Goal: Use online tool/utility: Utilize a website feature to perform a specific function

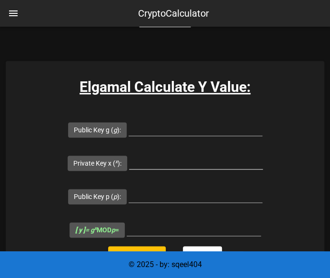
scroll to position [238, 0]
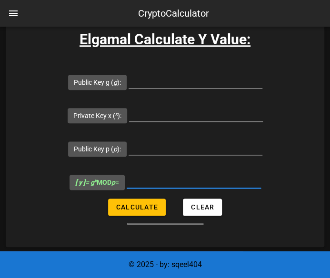
click at [151, 184] on input "[ y ] = g x MOD p =" at bounding box center [194, 180] width 134 height 15
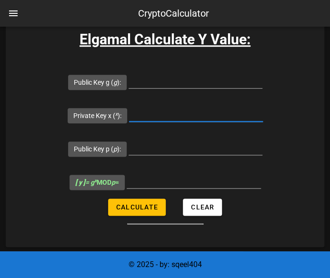
click at [151, 117] on input "Private Key x ( x ):" at bounding box center [196, 113] width 134 height 15
click at [149, 82] on input "Public Key g ( g ):" at bounding box center [196, 80] width 134 height 15
type input "2"
click at [182, 113] on input "Private Key x ( x ):" at bounding box center [196, 113] width 134 height 15
type input "3"
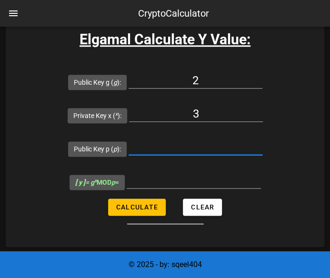
click at [175, 147] on input "Public Key p ( p ):" at bounding box center [196, 147] width 134 height 15
type input "19"
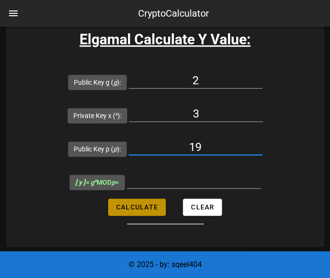
click at [139, 211] on button "Calculate" at bounding box center [137, 207] width 58 height 17
type input "8"
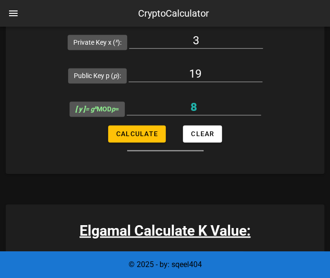
scroll to position [477, 0]
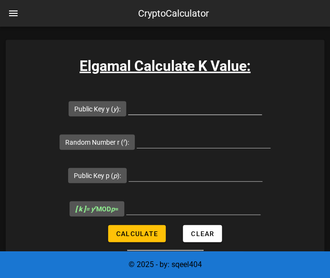
click at [195, 108] on input "Public Key y ( y ):" at bounding box center [195, 106] width 134 height 15
type input "8"
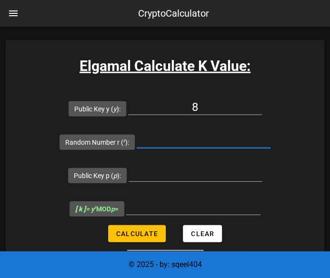
click at [184, 136] on input "Random Number r ( r ):" at bounding box center [204, 140] width 134 height 15
type input "10"
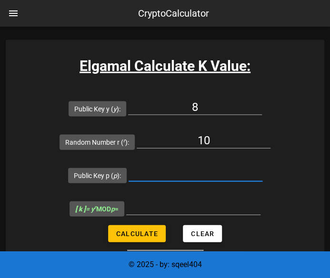
click at [191, 168] on input "Public Key p ( p ):" at bounding box center [196, 173] width 134 height 15
type input "19"
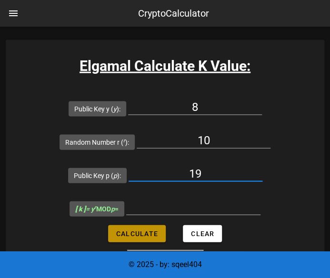
click at [150, 238] on button "Calculate" at bounding box center [137, 233] width 58 height 17
type input "11"
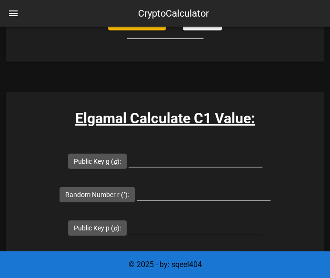
scroll to position [763, 0]
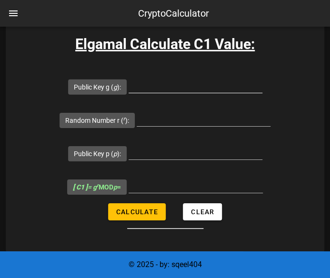
click at [143, 91] on input "Public Key g ( g ):" at bounding box center [196, 85] width 134 height 15
type input "2"
click at [183, 122] on input "Random Number r ( r ):" at bounding box center [204, 118] width 134 height 15
type input "10"
click at [212, 144] on input "Public Key p ( p ):" at bounding box center [196, 151] width 134 height 15
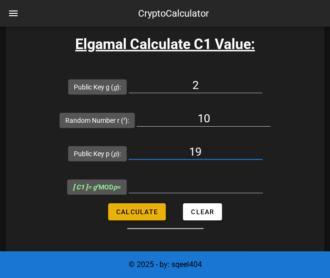
type input "19"
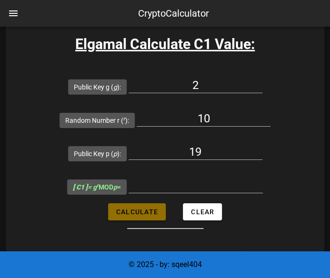
click at [145, 209] on span "Calculate" at bounding box center [137, 212] width 42 height 8
type input "17"
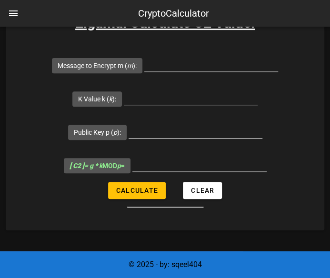
scroll to position [1001, 0]
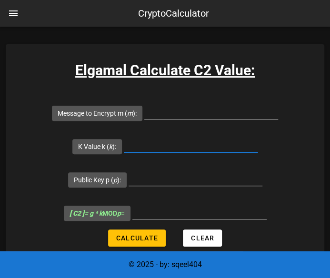
click at [178, 146] on input "K Value k ( k ):" at bounding box center [191, 144] width 134 height 15
type input "11"
click at [175, 176] on input "Public Key p ( p ):" at bounding box center [196, 178] width 134 height 15
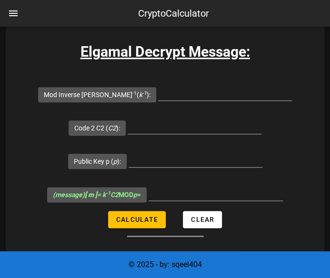
scroll to position [2193, 0]
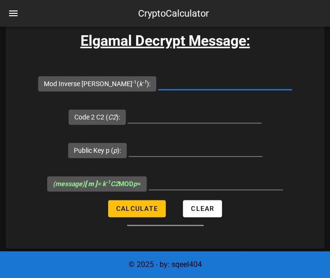
click at [172, 80] on input "Mod Inverse [PERSON_NAME] -1 ( k -1 ):" at bounding box center [225, 81] width 134 height 15
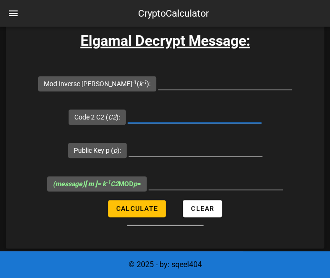
click at [161, 113] on input "Code 2 C2 ( C2 ):" at bounding box center [195, 115] width 134 height 15
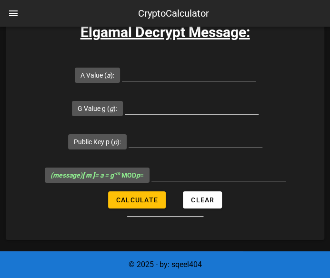
scroll to position [2765, 0]
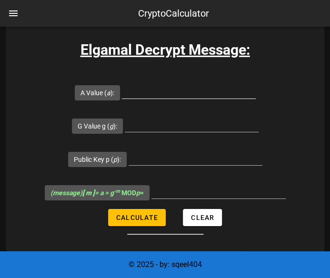
click at [147, 86] on input "A Value ( a ):" at bounding box center [189, 90] width 134 height 15
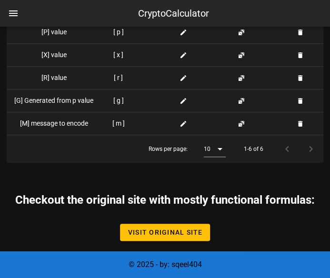
scroll to position [3121, 0]
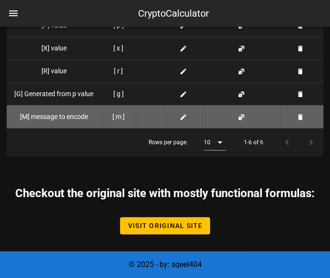
click at [124, 114] on td "[ m ]" at bounding box center [118, 116] width 35 height 23
click at [194, 114] on div at bounding box center [185, 117] width 25 height 10
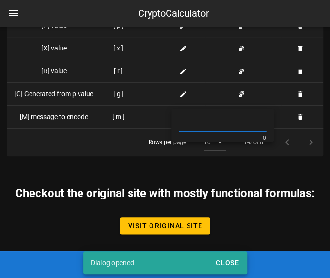
click at [222, 129] on input "text" at bounding box center [222, 123] width 87 height 15
click at [219, 125] on input "text" at bounding box center [222, 123] width 87 height 15
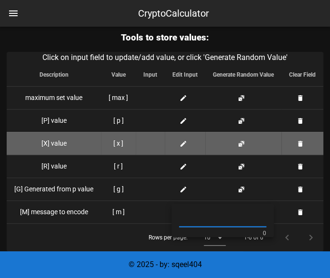
scroll to position [2978, 0]
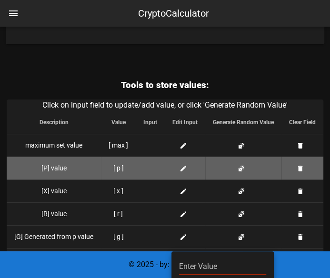
click at [185, 166] on icon at bounding box center [184, 169] width 8 height 8
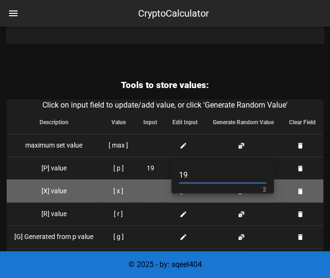
type input "19"
click at [163, 193] on td at bounding box center [150, 191] width 29 height 23
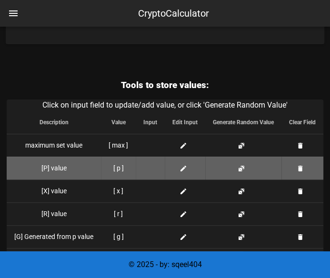
click at [184, 158] on td at bounding box center [185, 168] width 41 height 23
click at [184, 165] on icon at bounding box center [184, 169] width 8 height 8
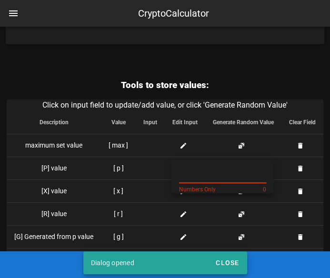
click at [189, 174] on input "text" at bounding box center [222, 175] width 87 height 15
type input "19"
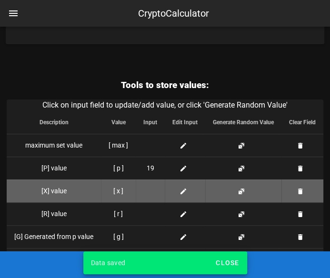
click at [183, 194] on td at bounding box center [185, 191] width 41 height 23
click at [180, 189] on icon at bounding box center [184, 192] width 8 height 8
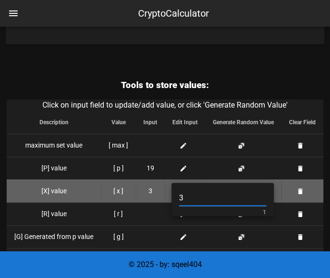
type input "3"
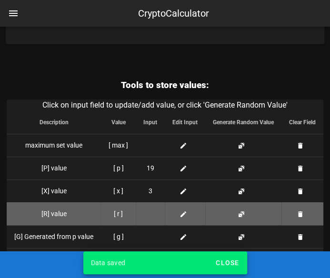
click at [184, 215] on span at bounding box center [185, 214] width 11 height 10
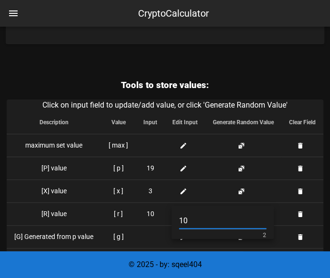
type input "10"
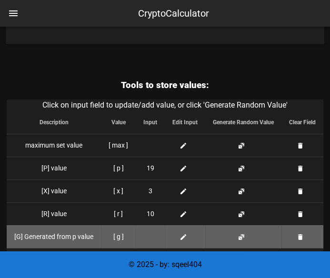
click at [177, 235] on div at bounding box center [185, 237] width 25 height 10
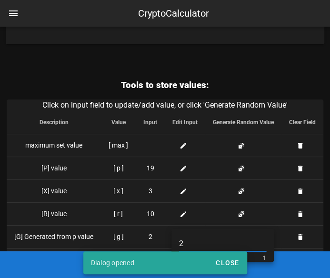
type input "2"
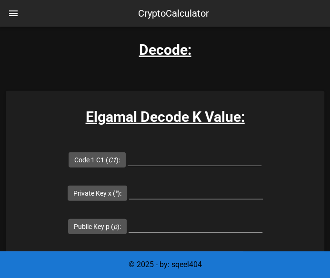
scroll to position [0, 0]
